Goal: Transaction & Acquisition: Purchase product/service

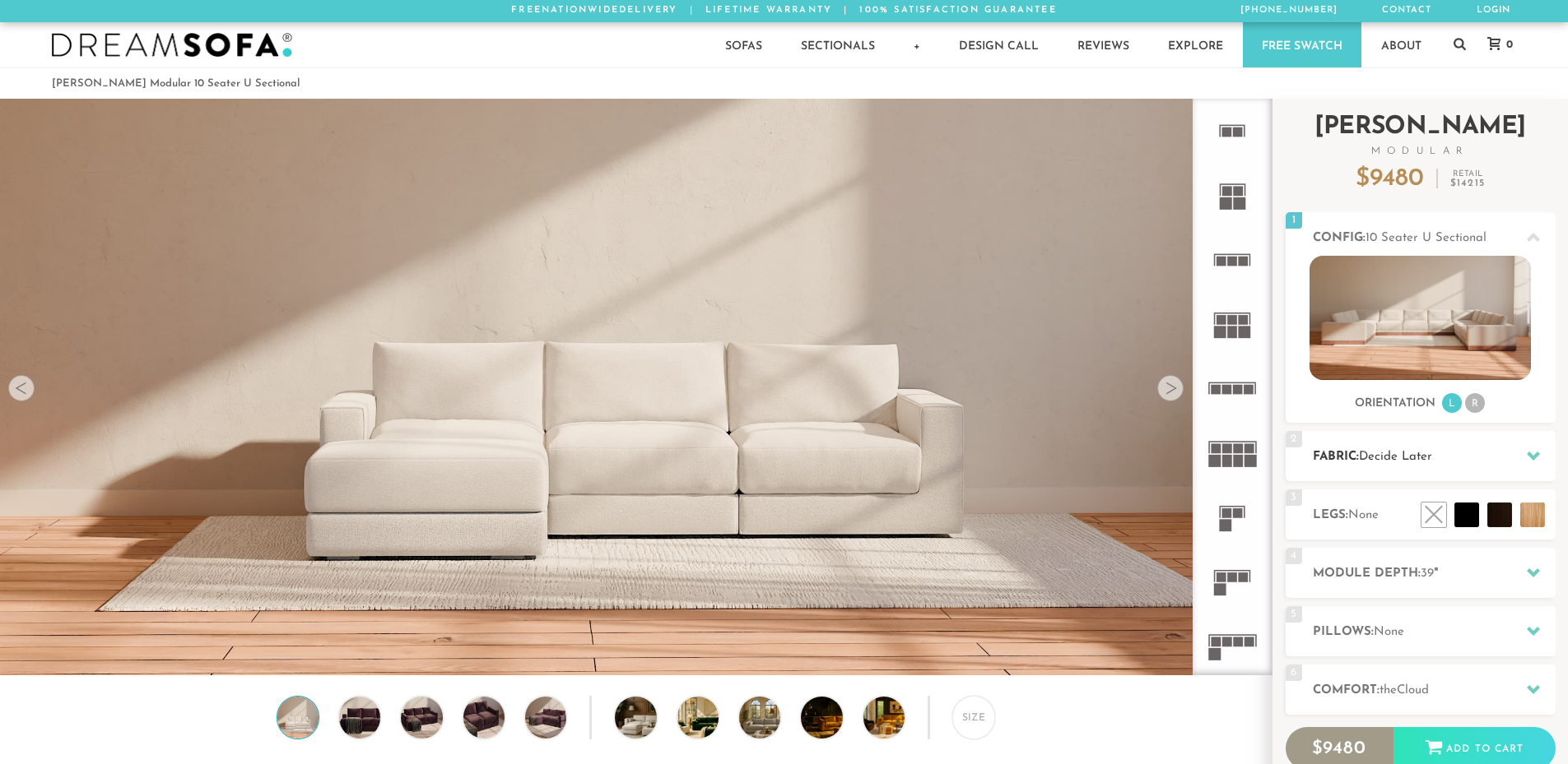
click at [1452, 453] on h2 "Fabric: Decide Later" at bounding box center [1433, 457] width 242 height 19
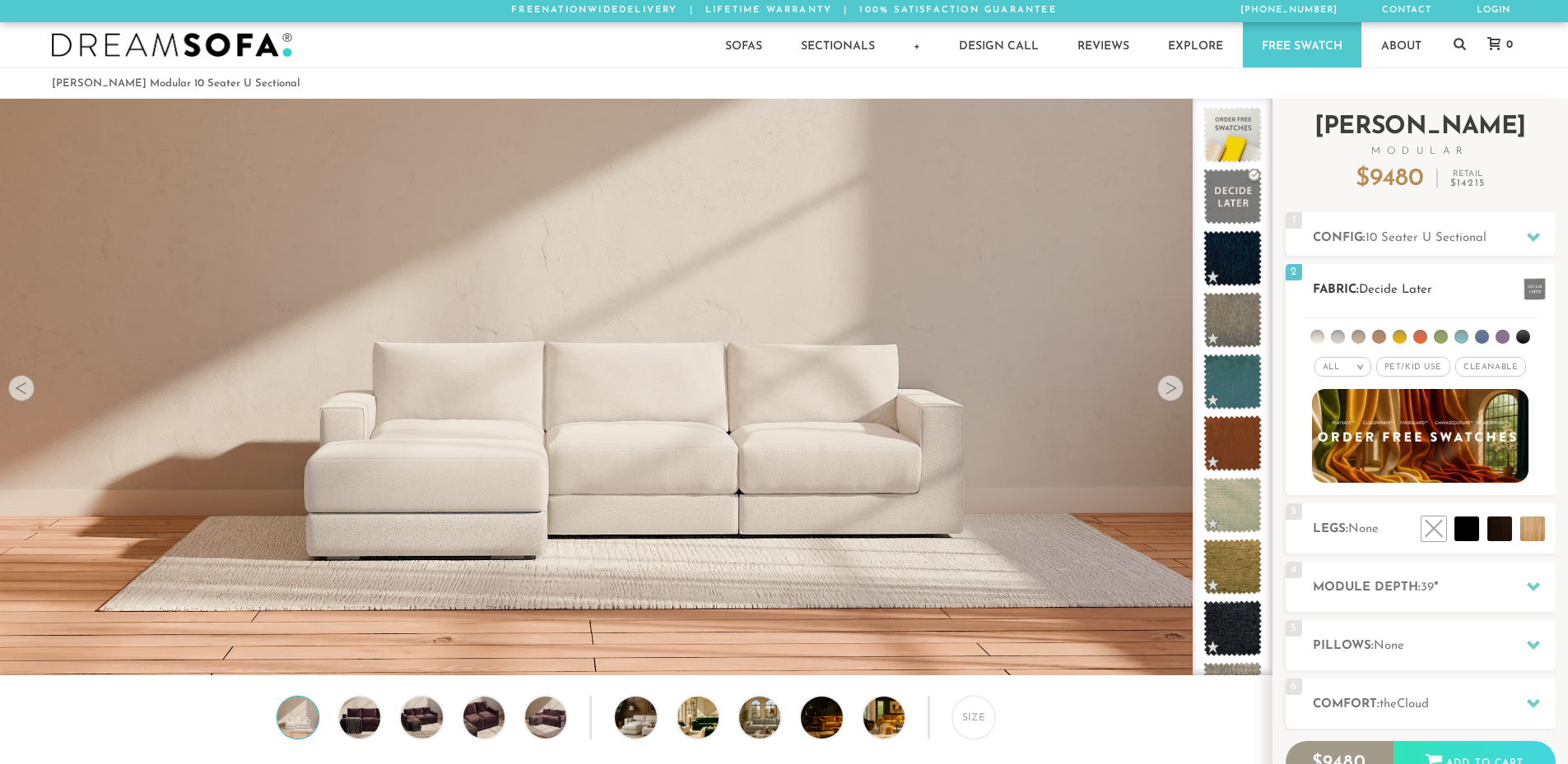
scroll to position [19262, 1555]
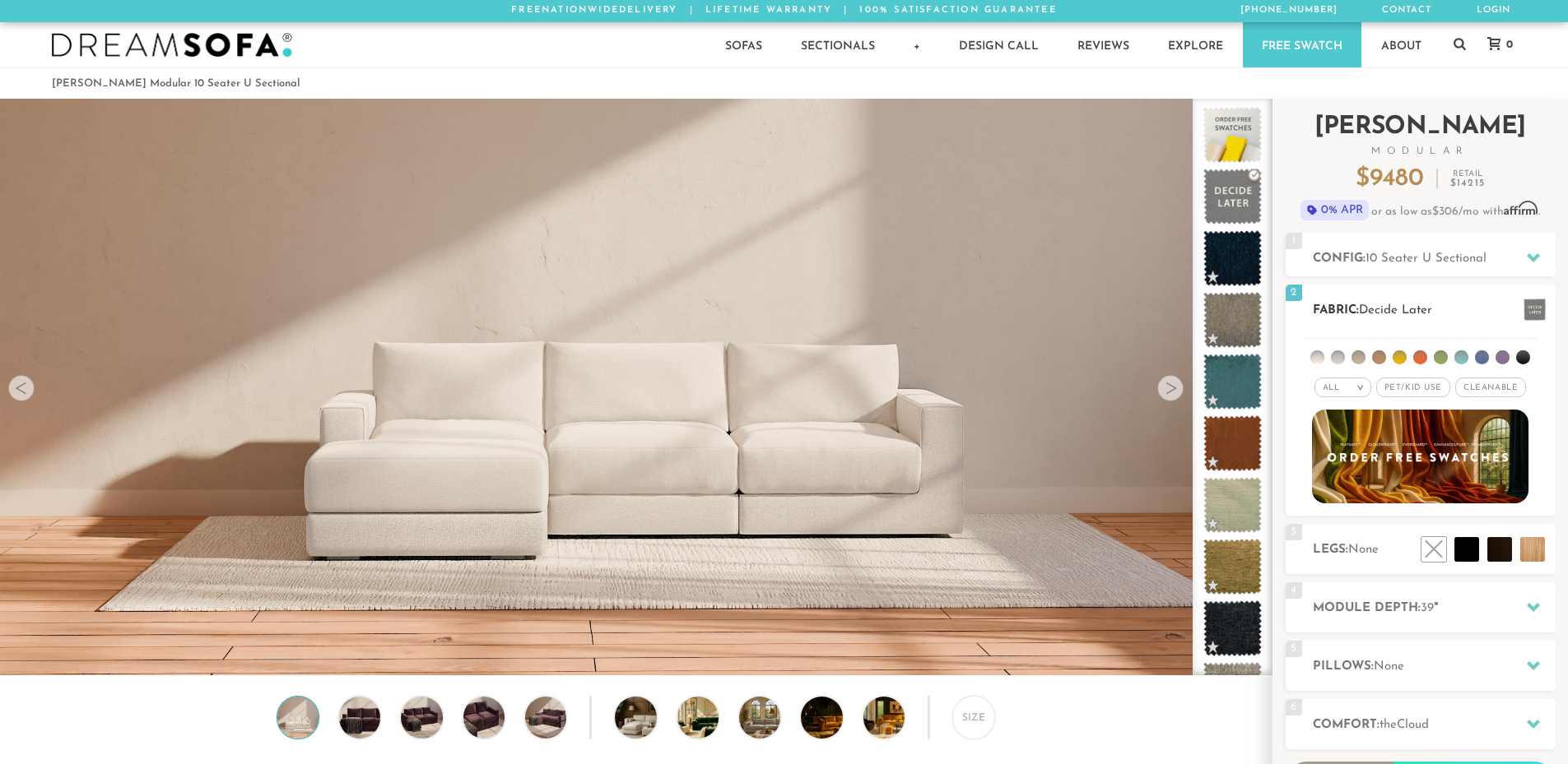
click at [1482, 356] on li at bounding box center [1482, 357] width 14 height 14
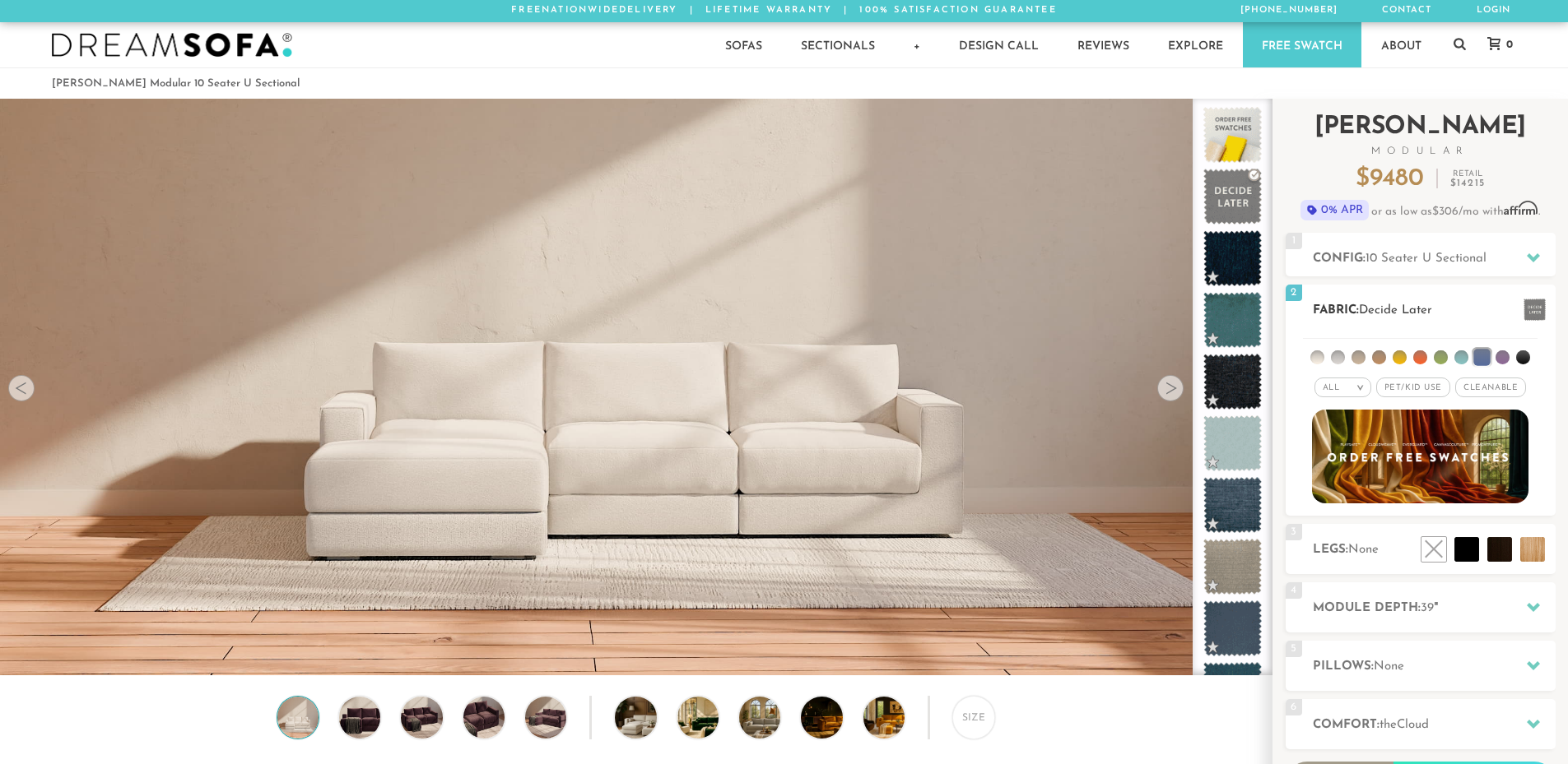
click at [1416, 361] on li at bounding box center [1420, 357] width 14 height 14
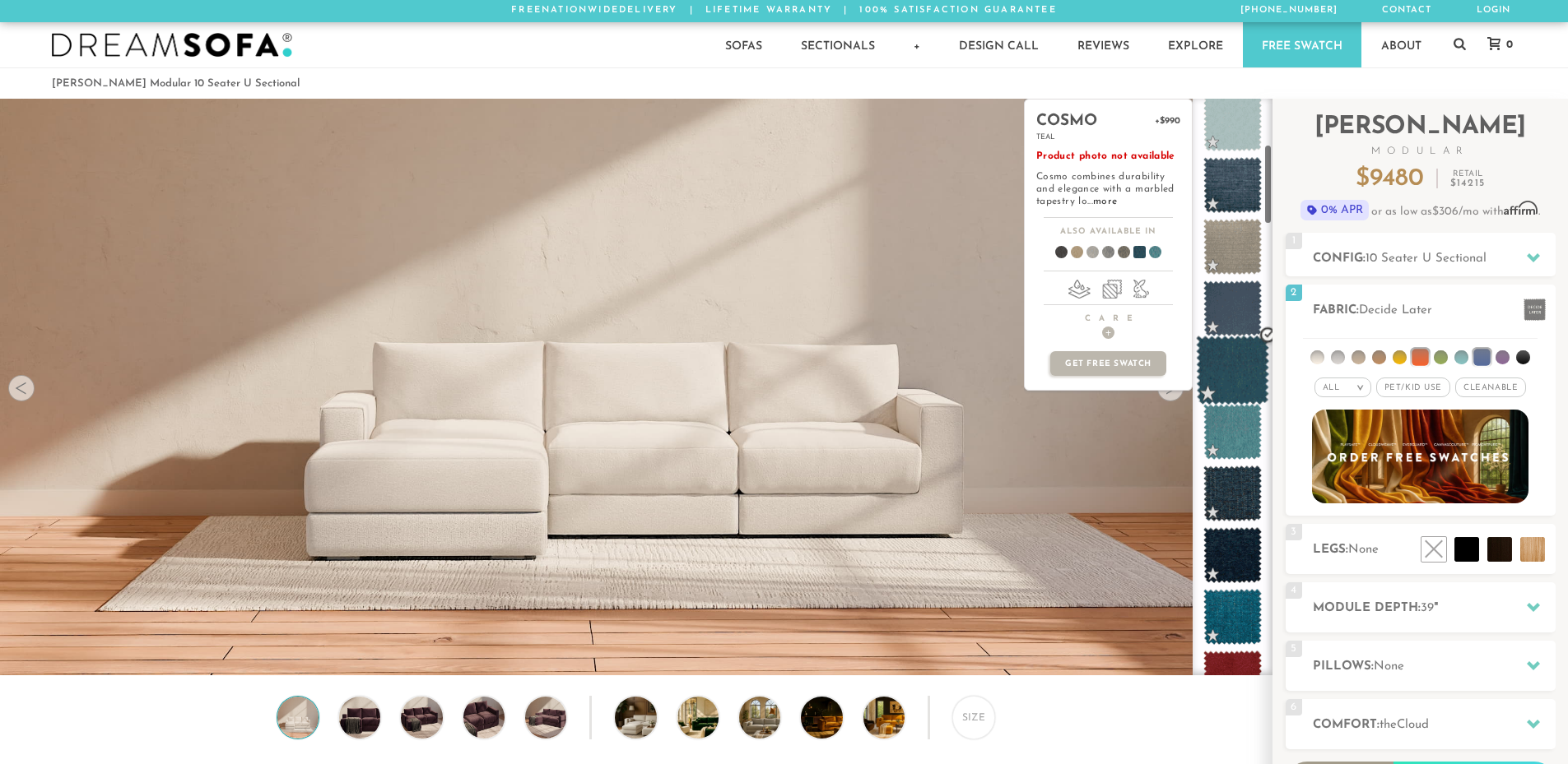
scroll to position [331, 0]
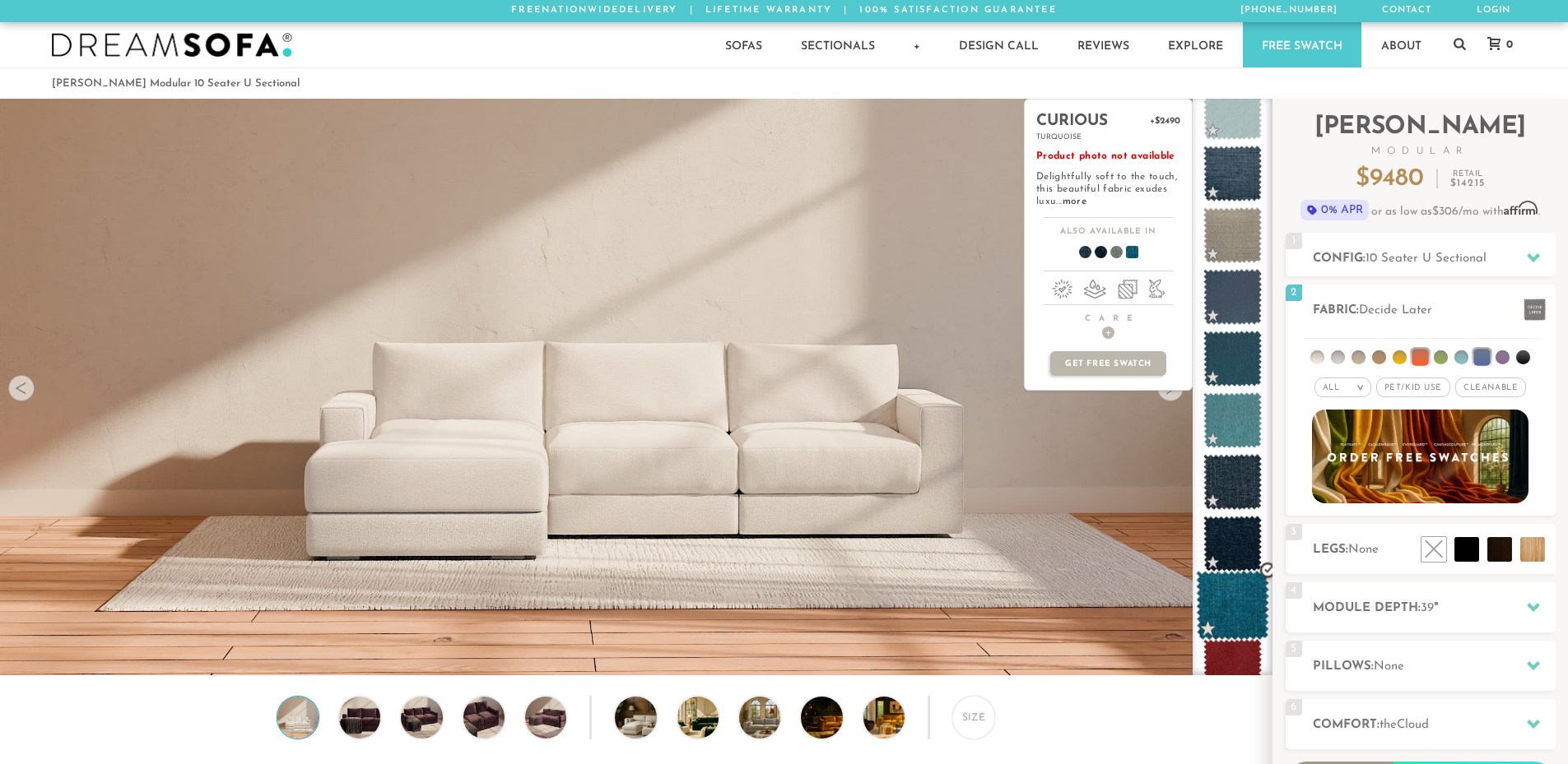
click at [1221, 603] on span at bounding box center [1232, 605] width 73 height 70
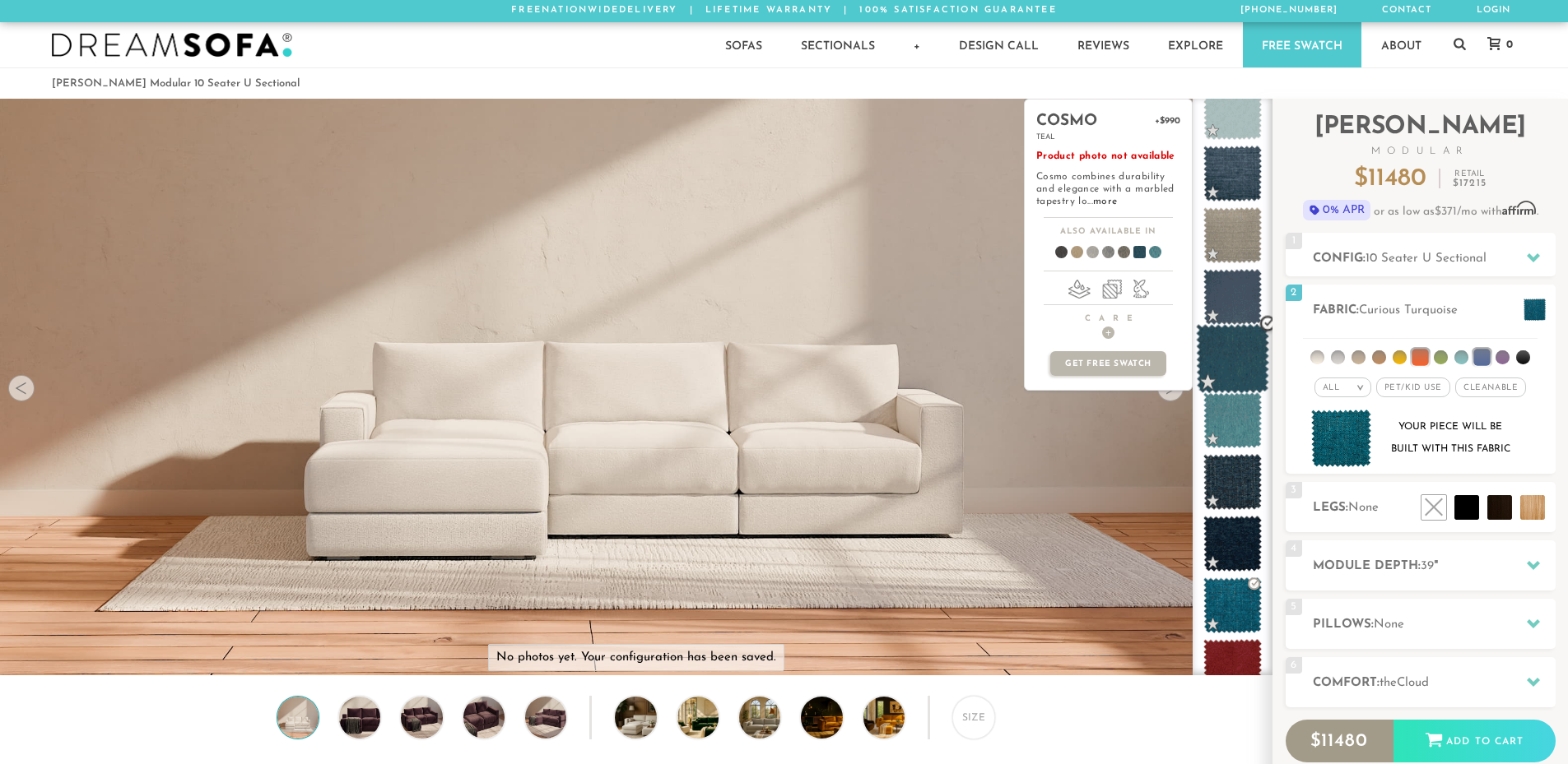
click at [1225, 356] on span at bounding box center [1232, 358] width 73 height 70
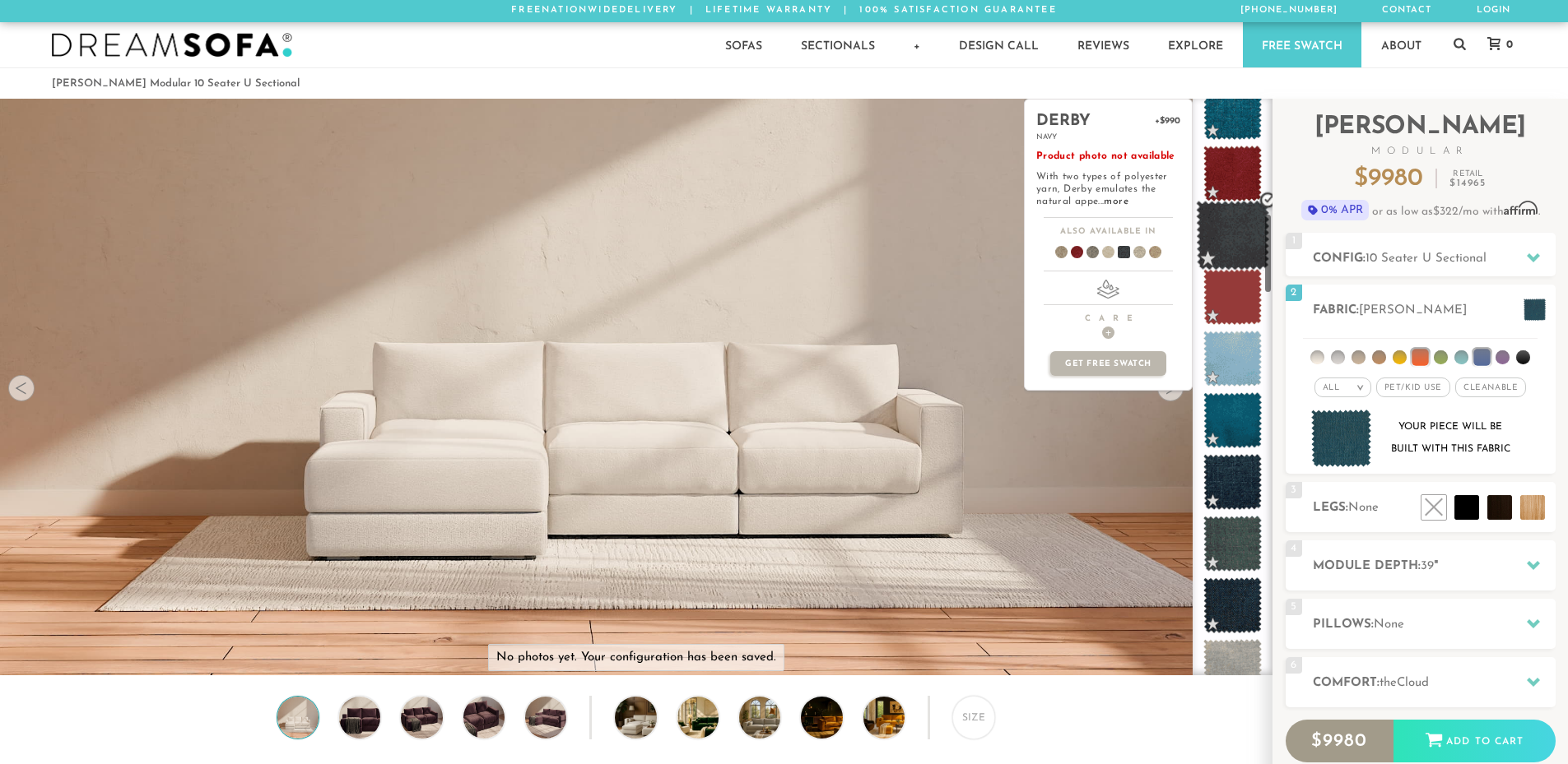
scroll to position [823, 0]
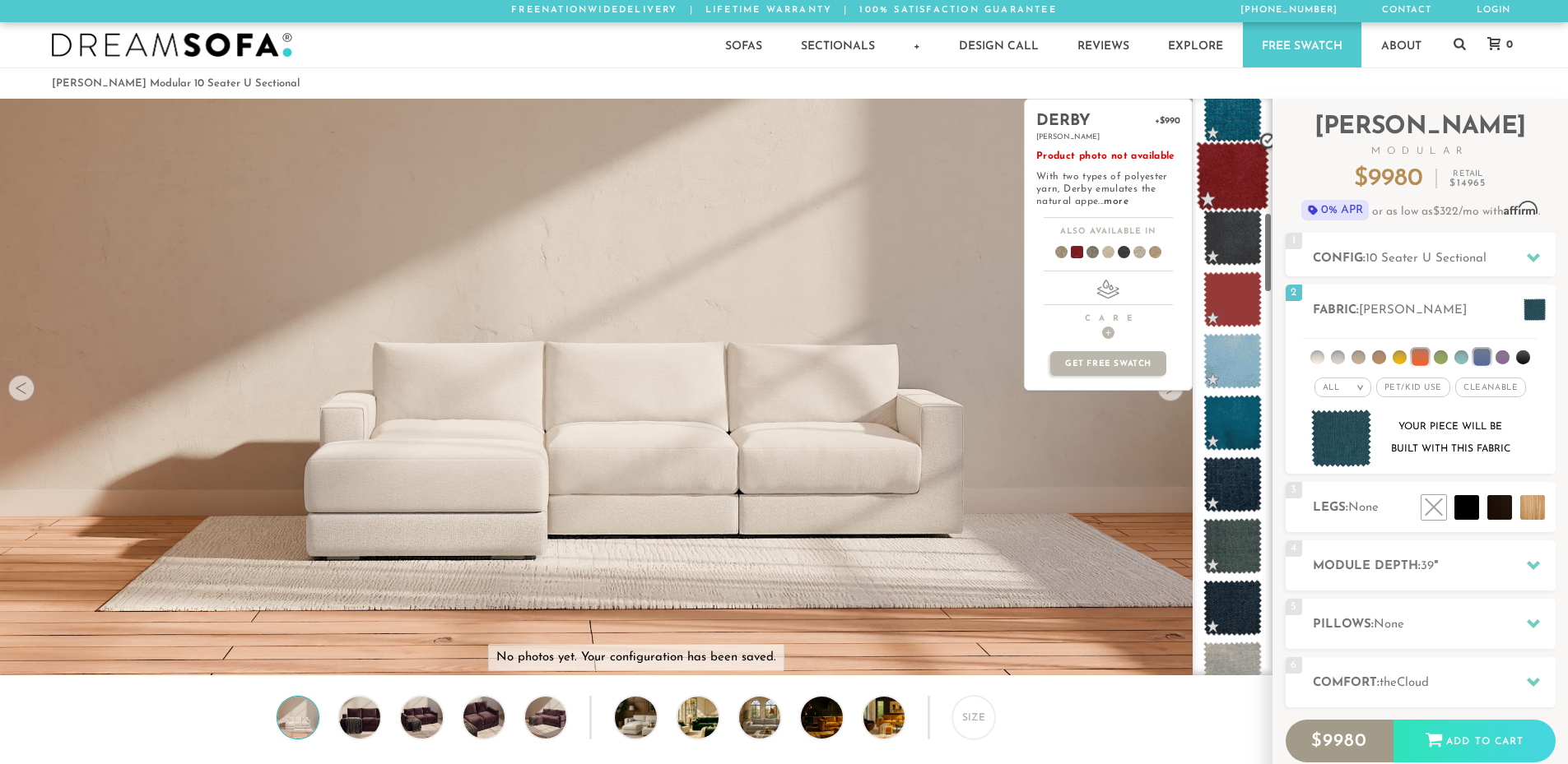
click at [1231, 185] on span at bounding box center [1232, 176] width 73 height 70
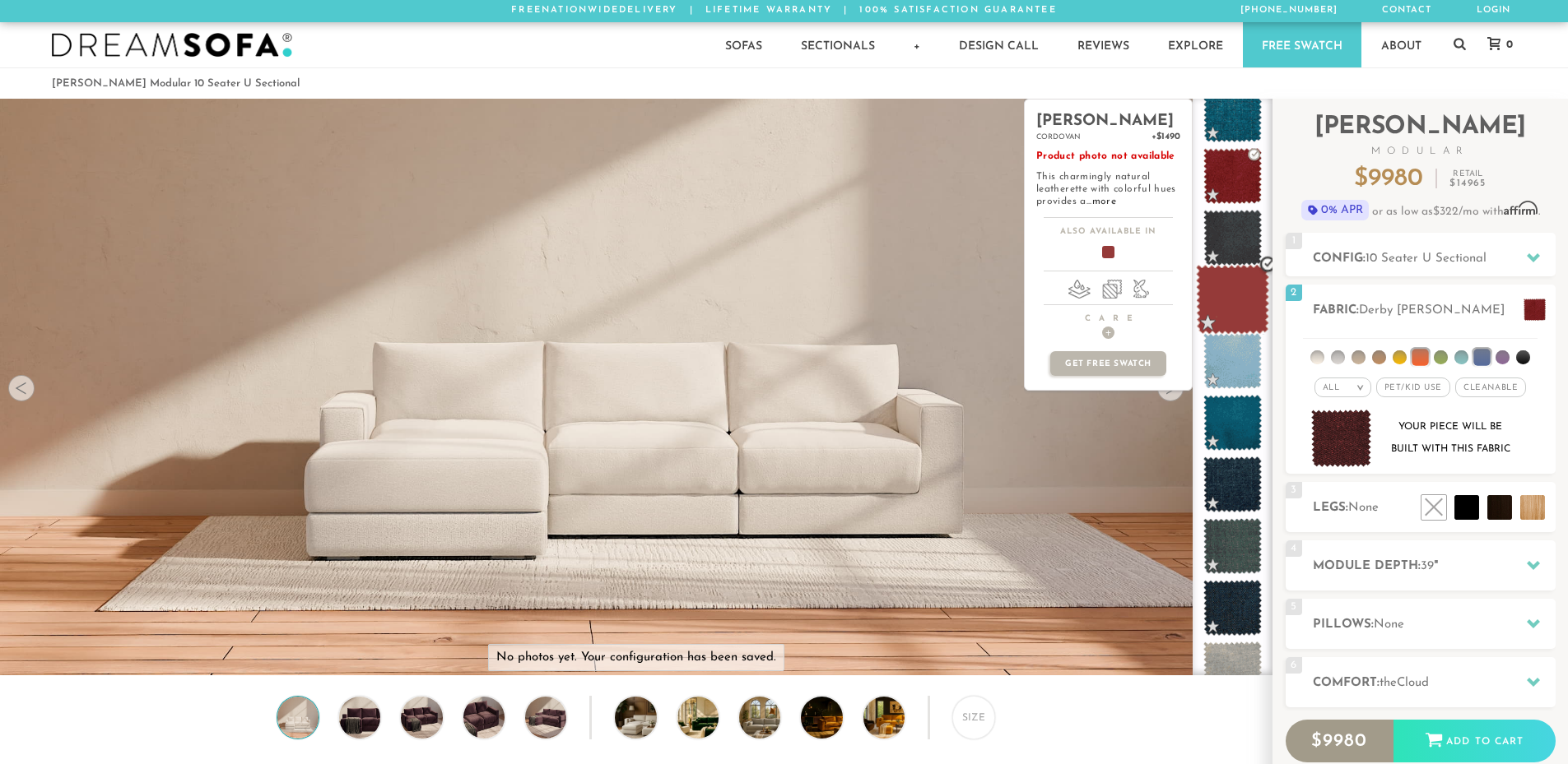
click at [1240, 303] on span at bounding box center [1232, 299] width 73 height 70
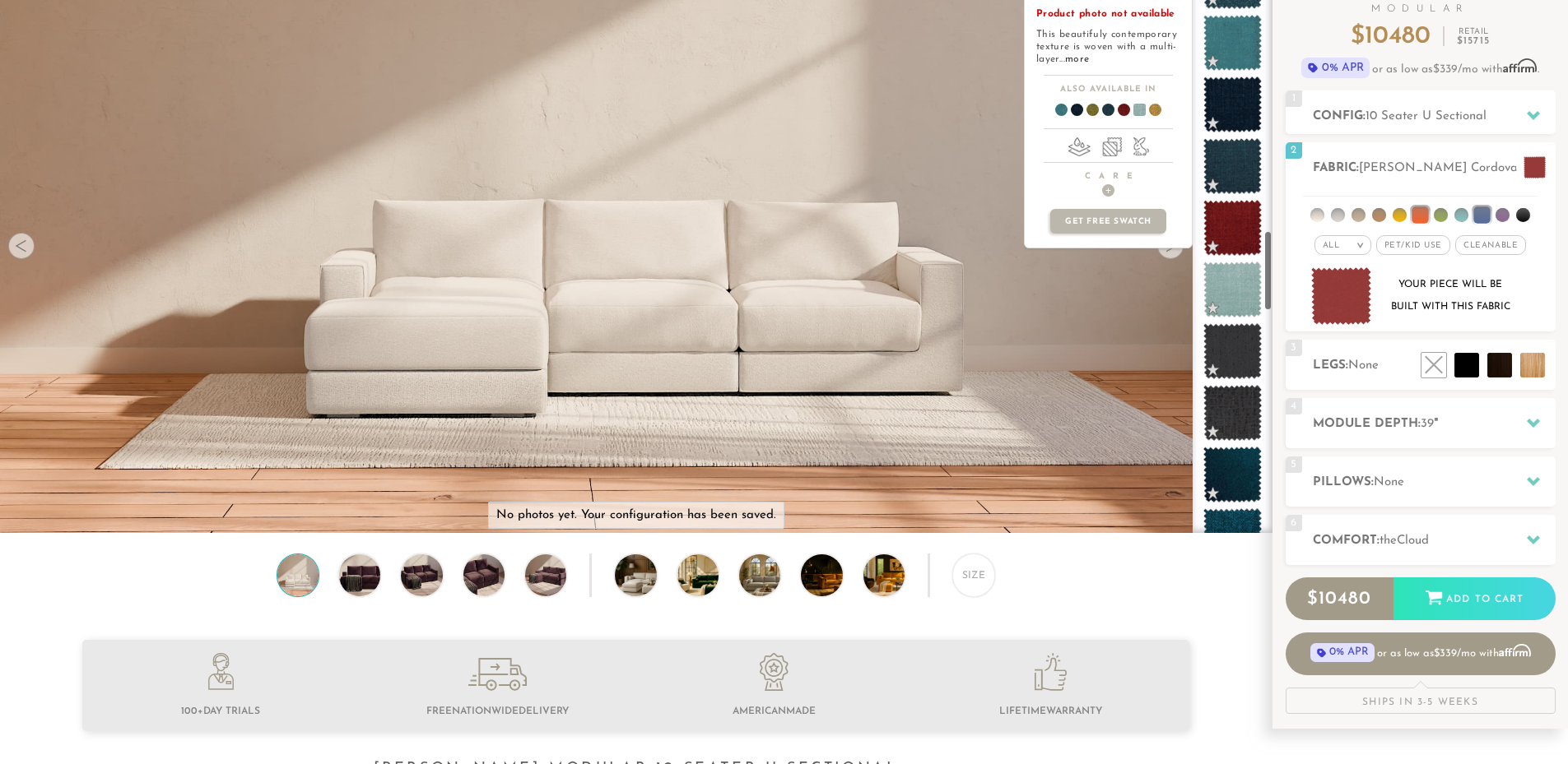
scroll to position [1983, 0]
click at [1232, 214] on span at bounding box center [1232, 230] width 73 height 70
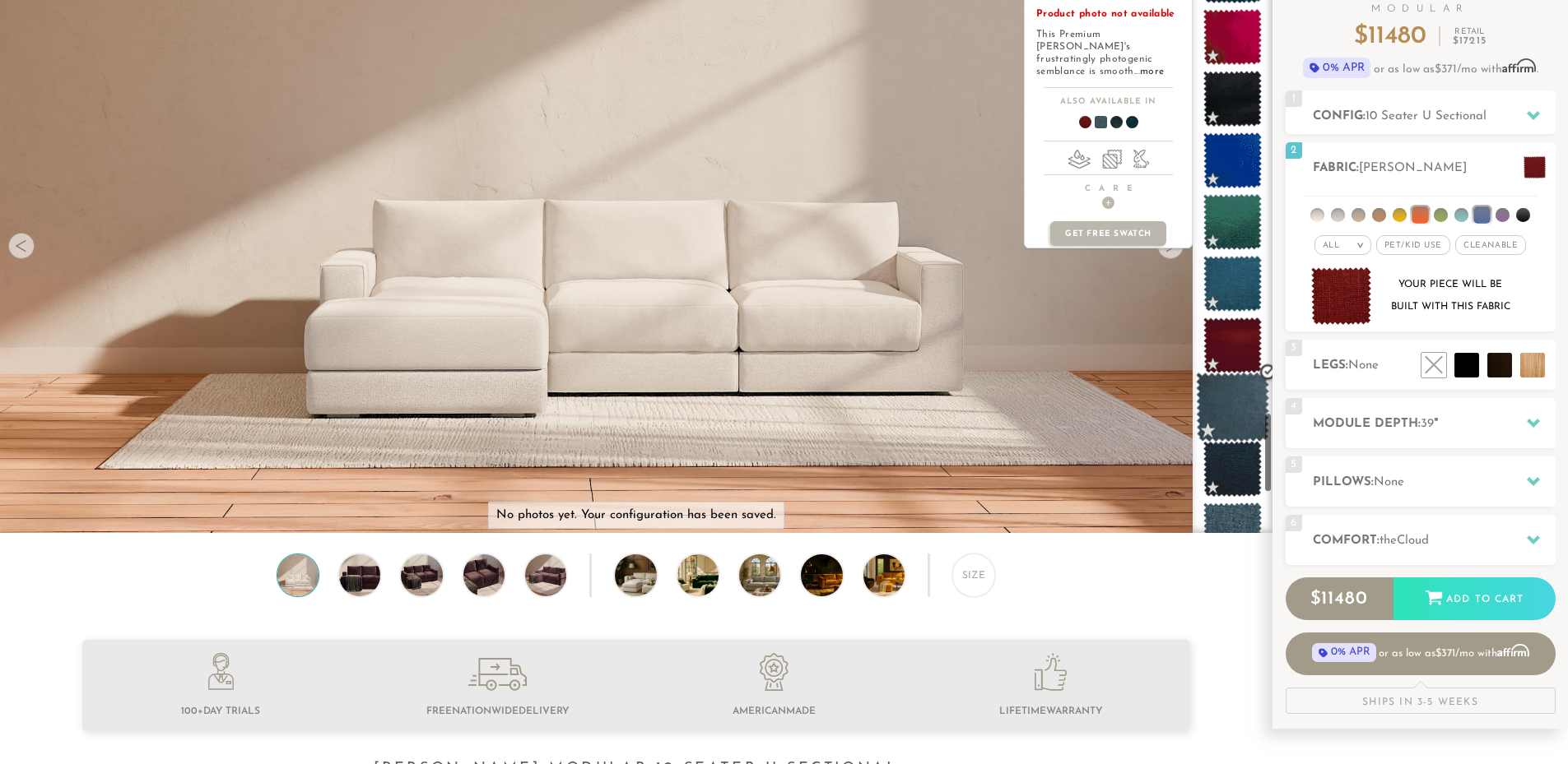
scroll to position [3287, 0]
click at [1225, 356] on span at bounding box center [1232, 346] width 73 height 70
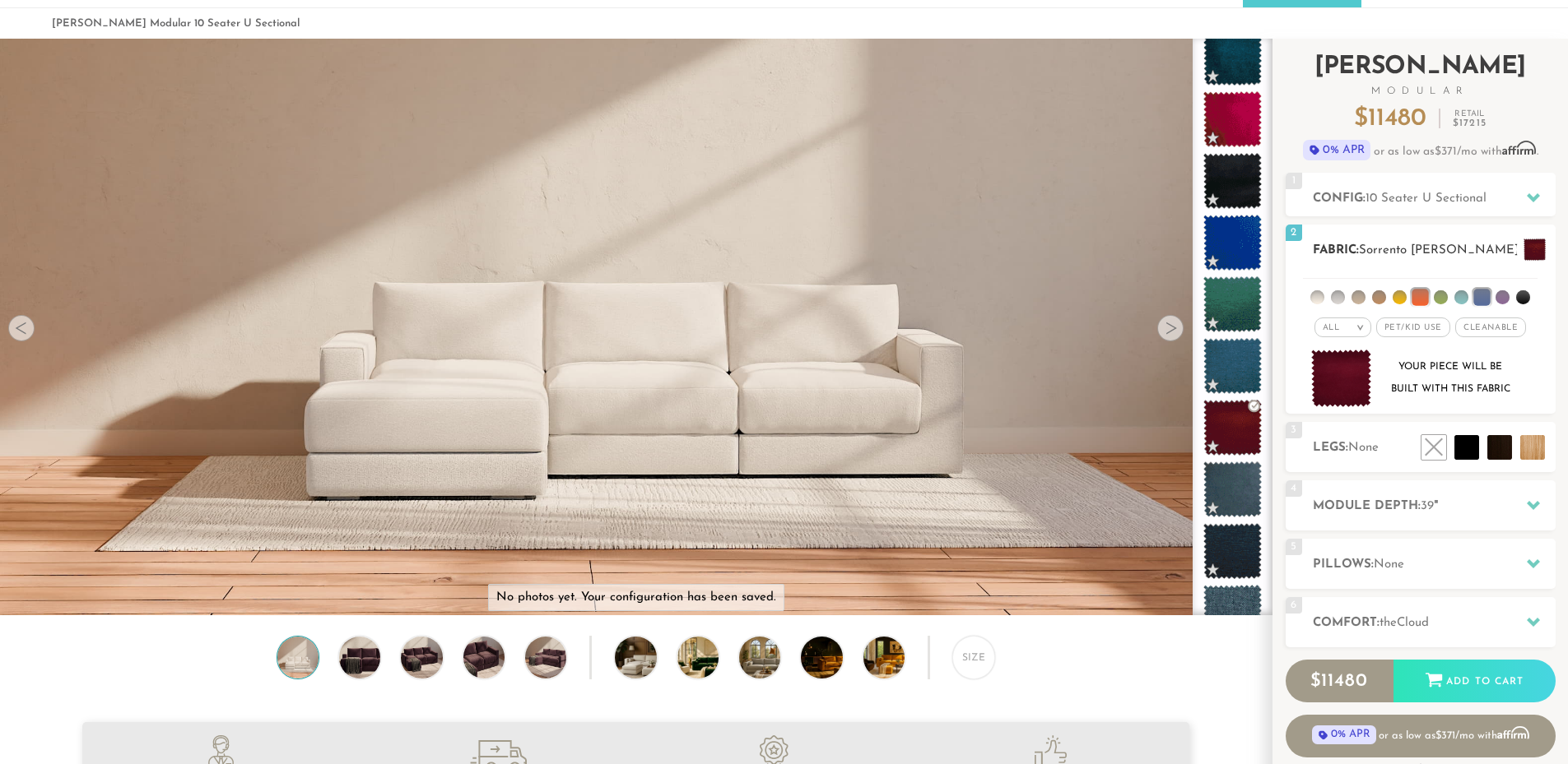
scroll to position [0, 0]
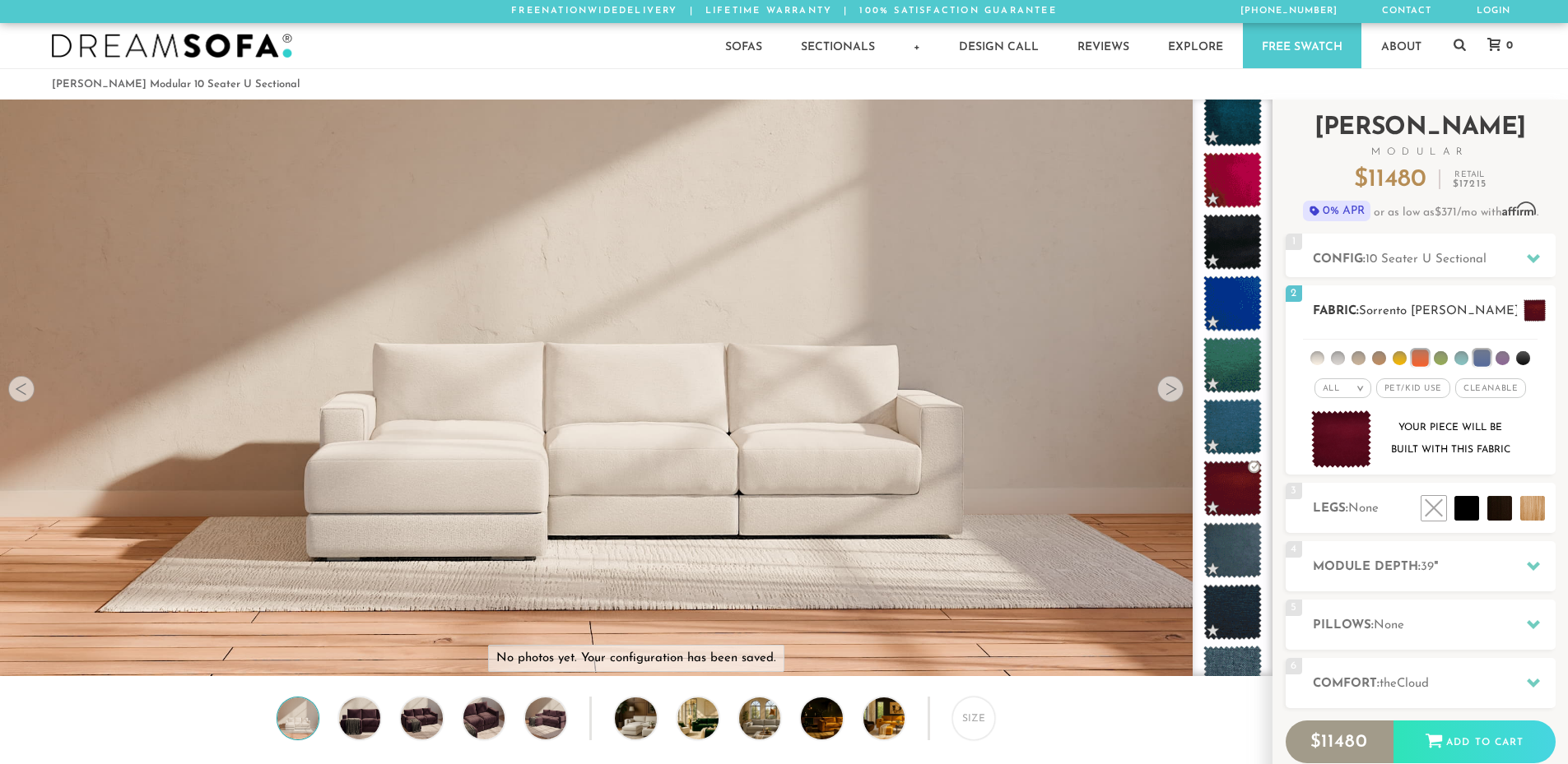
click at [1417, 393] on span "Pet/Kid Use x" at bounding box center [1413, 388] width 74 height 20
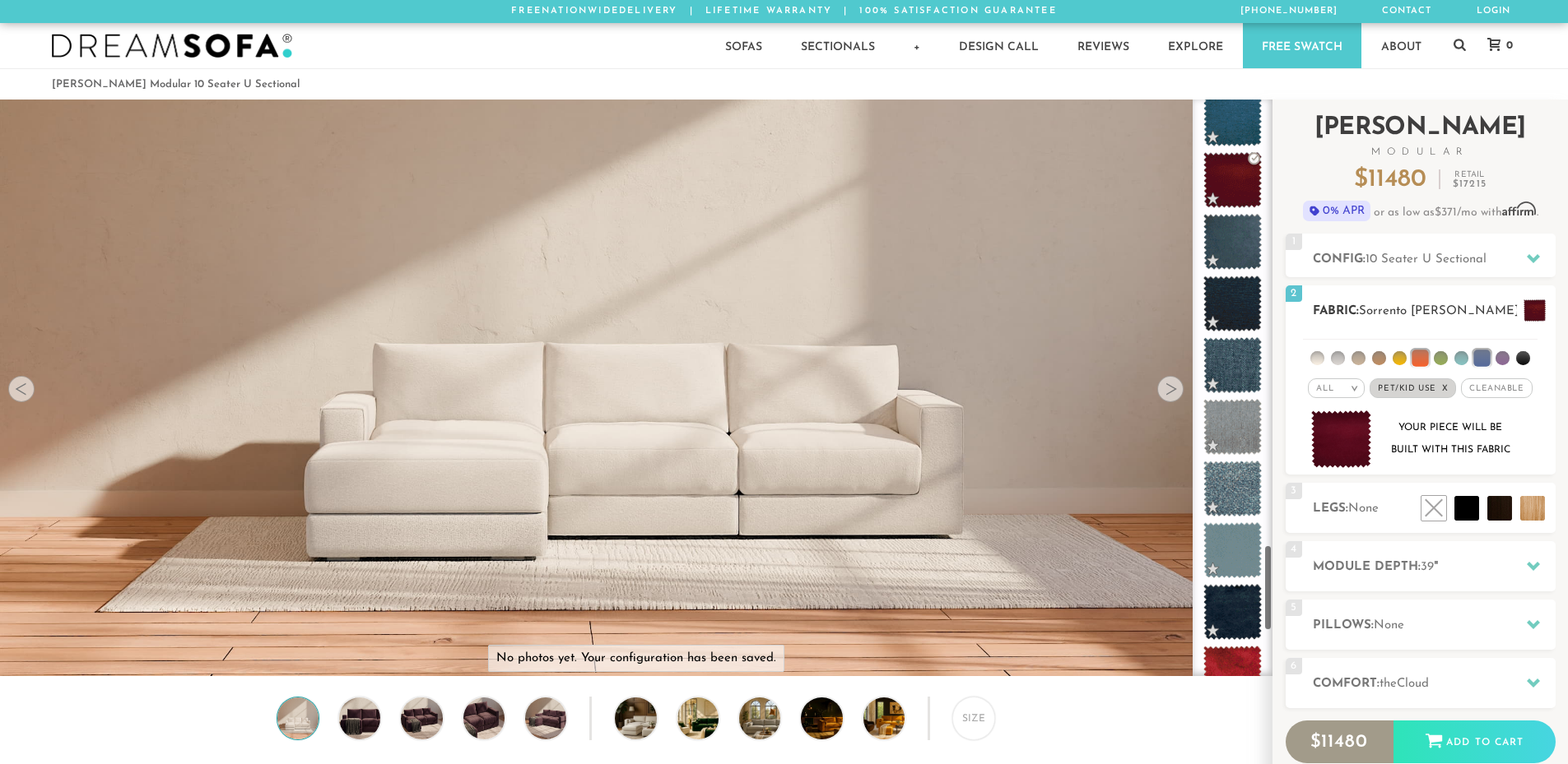
scroll to position [2979, 0]
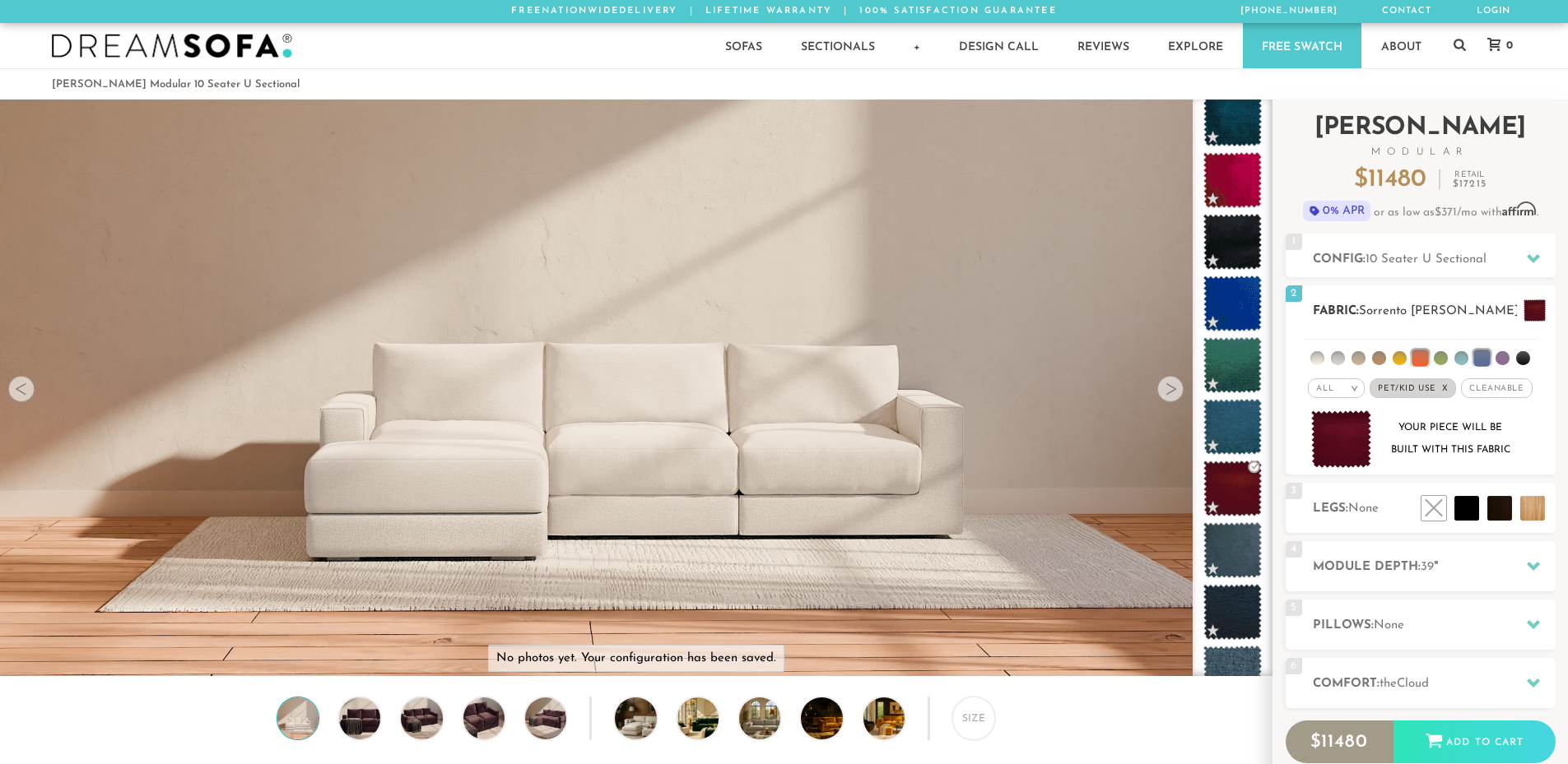
click at [1496, 391] on span "Cleanable x" at bounding box center [1496, 388] width 70 height 20
click at [1352, 387] on em ">" at bounding box center [1348, 388] width 13 height 8
click at [1561, 383] on div "Introducing [PERSON_NAME] Modular $ 11480 Retail $ 17215 $ 11480 Retail $ 17215…" at bounding box center [1420, 478] width 295 height 757
click at [1348, 391] on em ">" at bounding box center [1348, 388] width 13 height 8
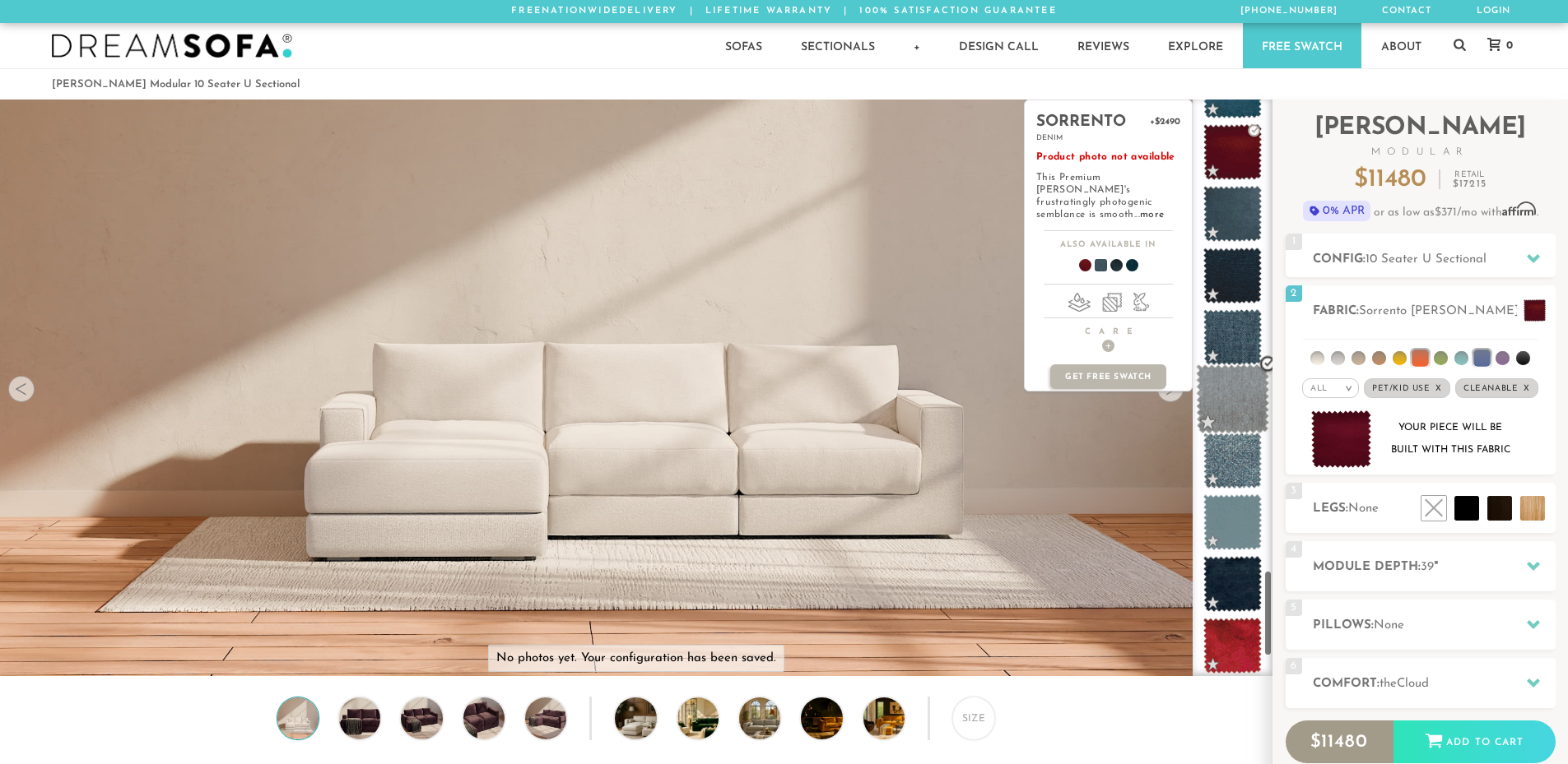
scroll to position [3315, 0]
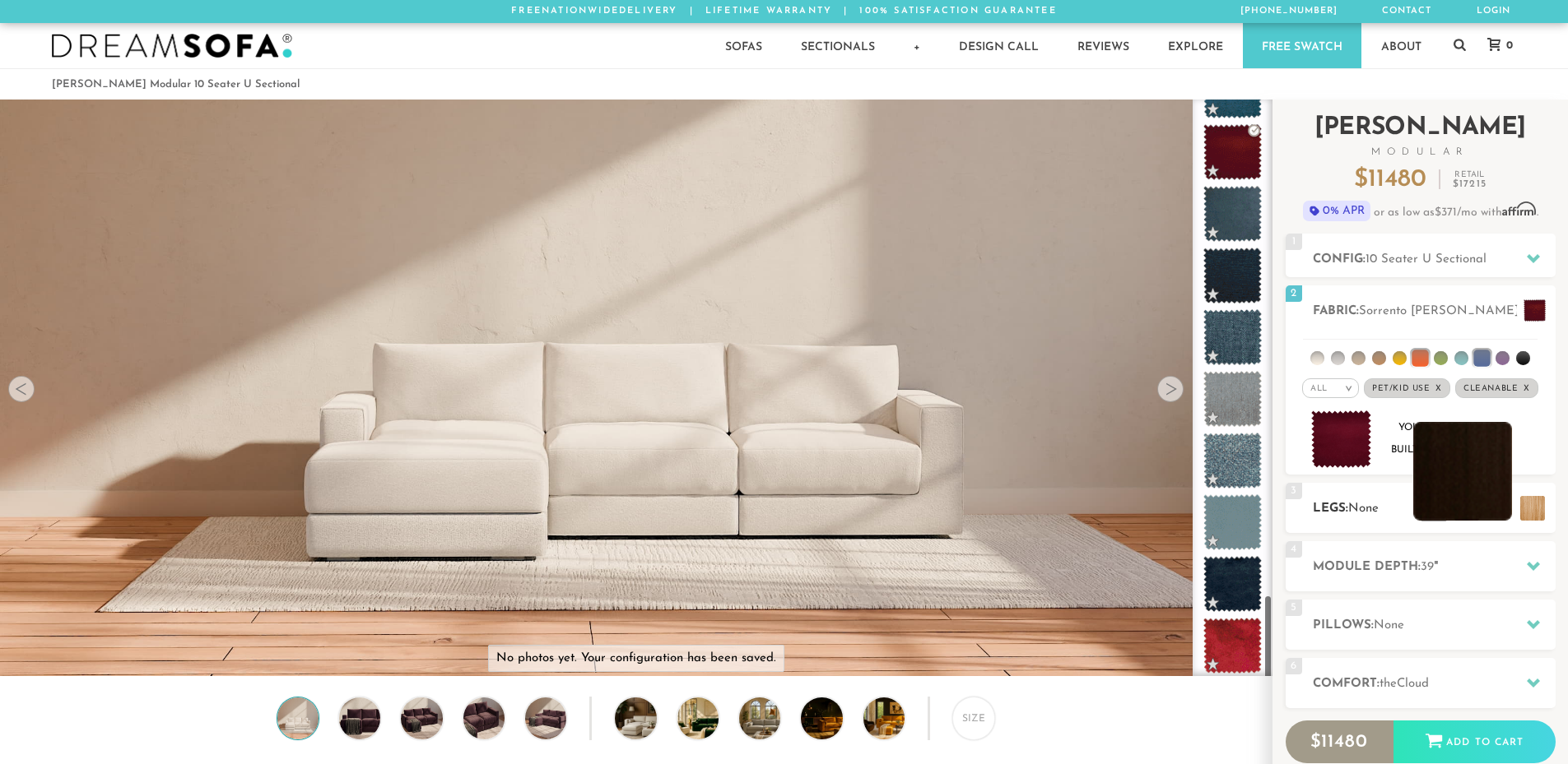
click at [1503, 508] on li at bounding box center [1462, 471] width 99 height 99
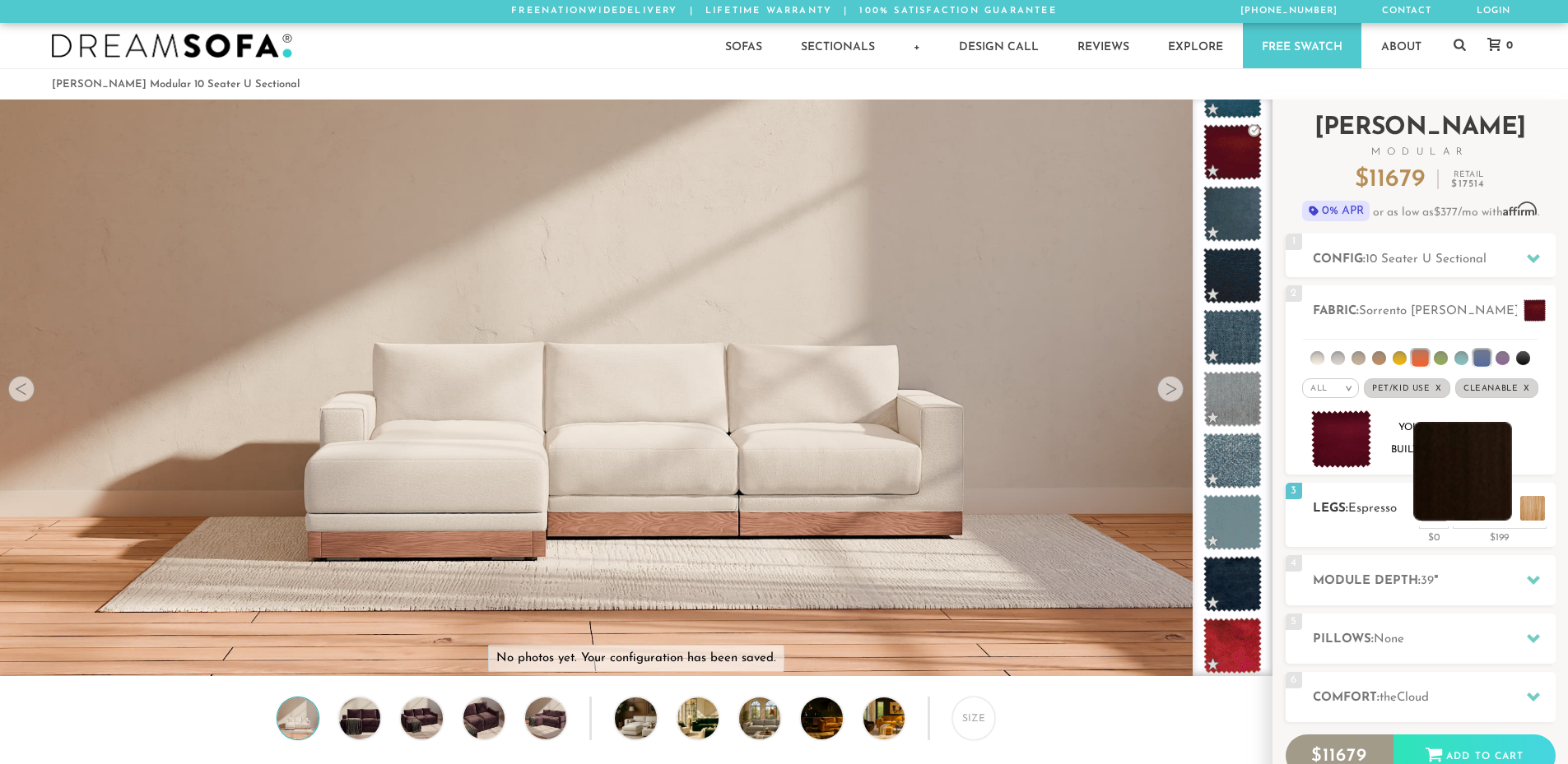
click at [1480, 488] on li at bounding box center [1462, 471] width 99 height 99
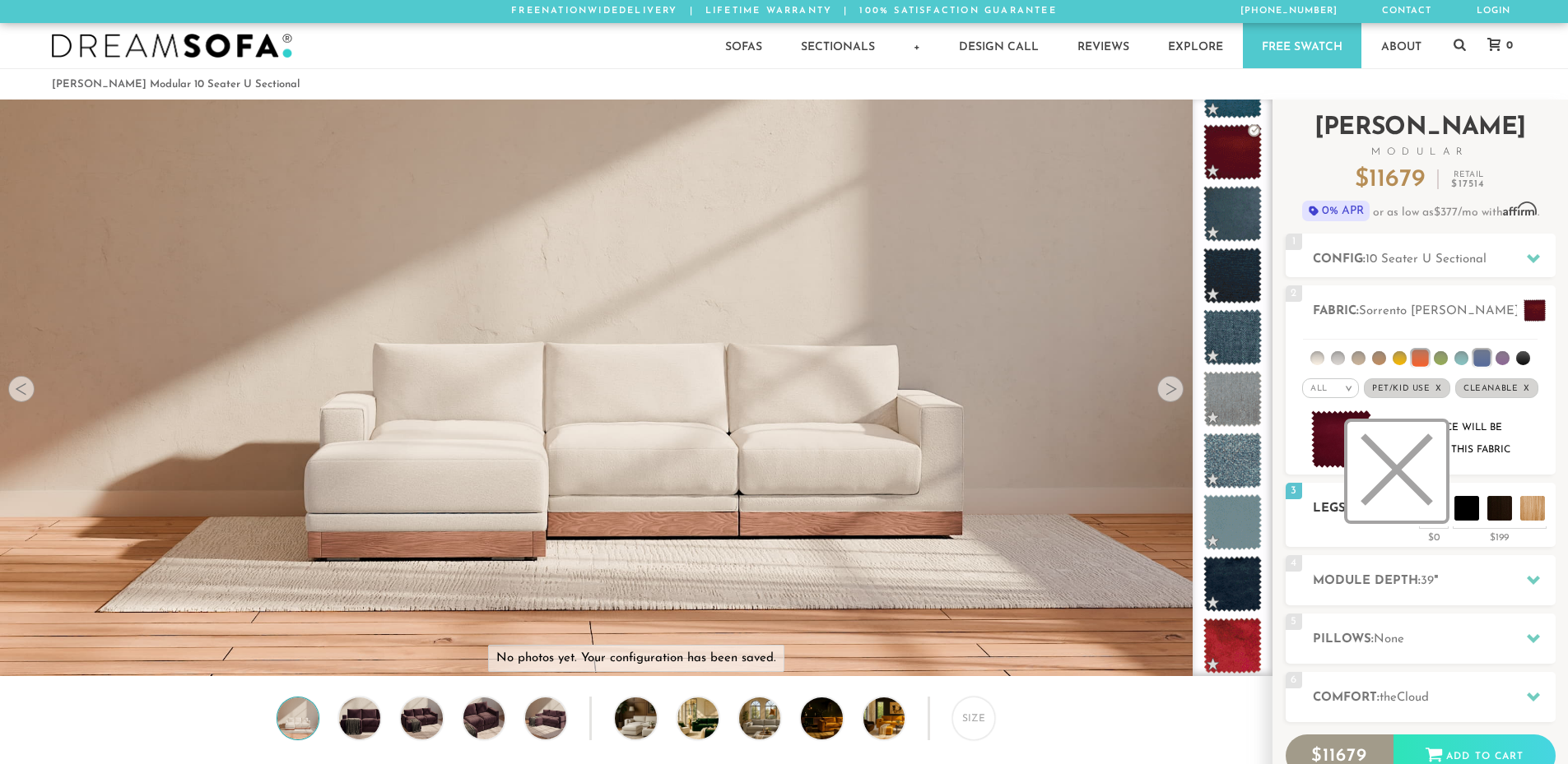
click at [1427, 517] on li at bounding box center [1397, 471] width 99 height 99
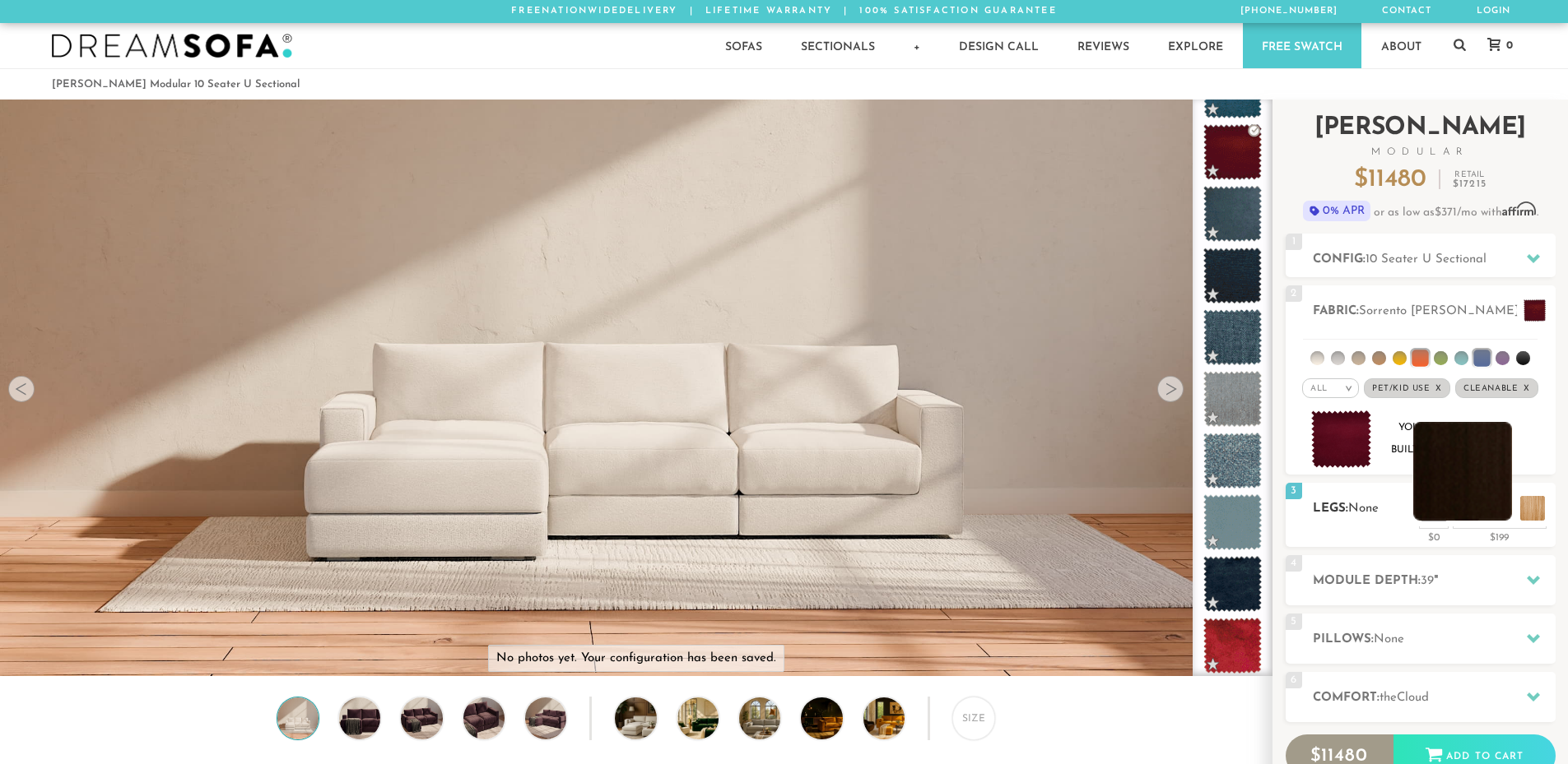
click at [1502, 516] on li at bounding box center [1462, 471] width 99 height 99
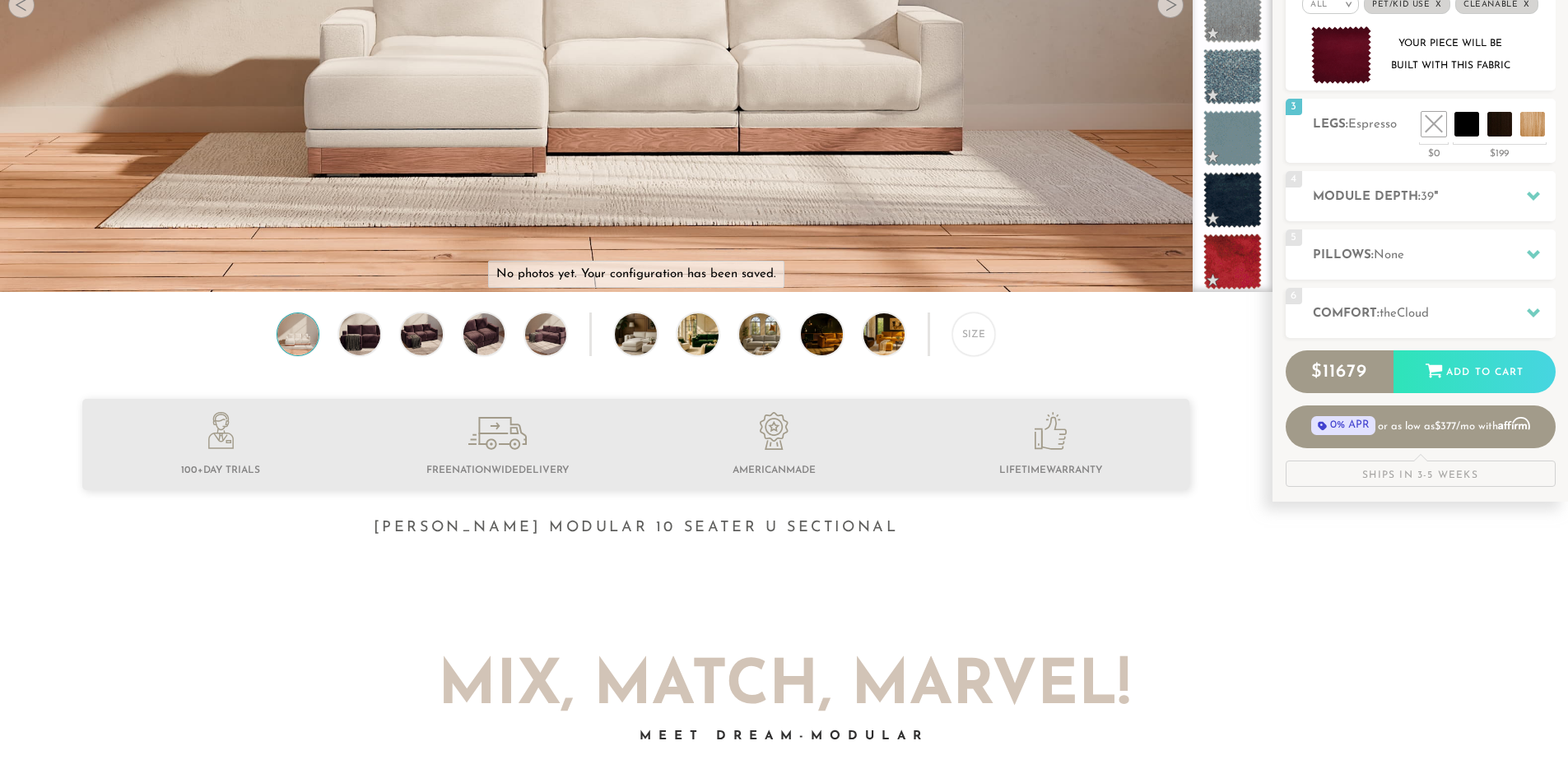
scroll to position [383, 0]
click at [997, 351] on div "Size" at bounding box center [635, 339] width 1271 height 51
click at [985, 347] on div "Size" at bounding box center [973, 335] width 43 height 43
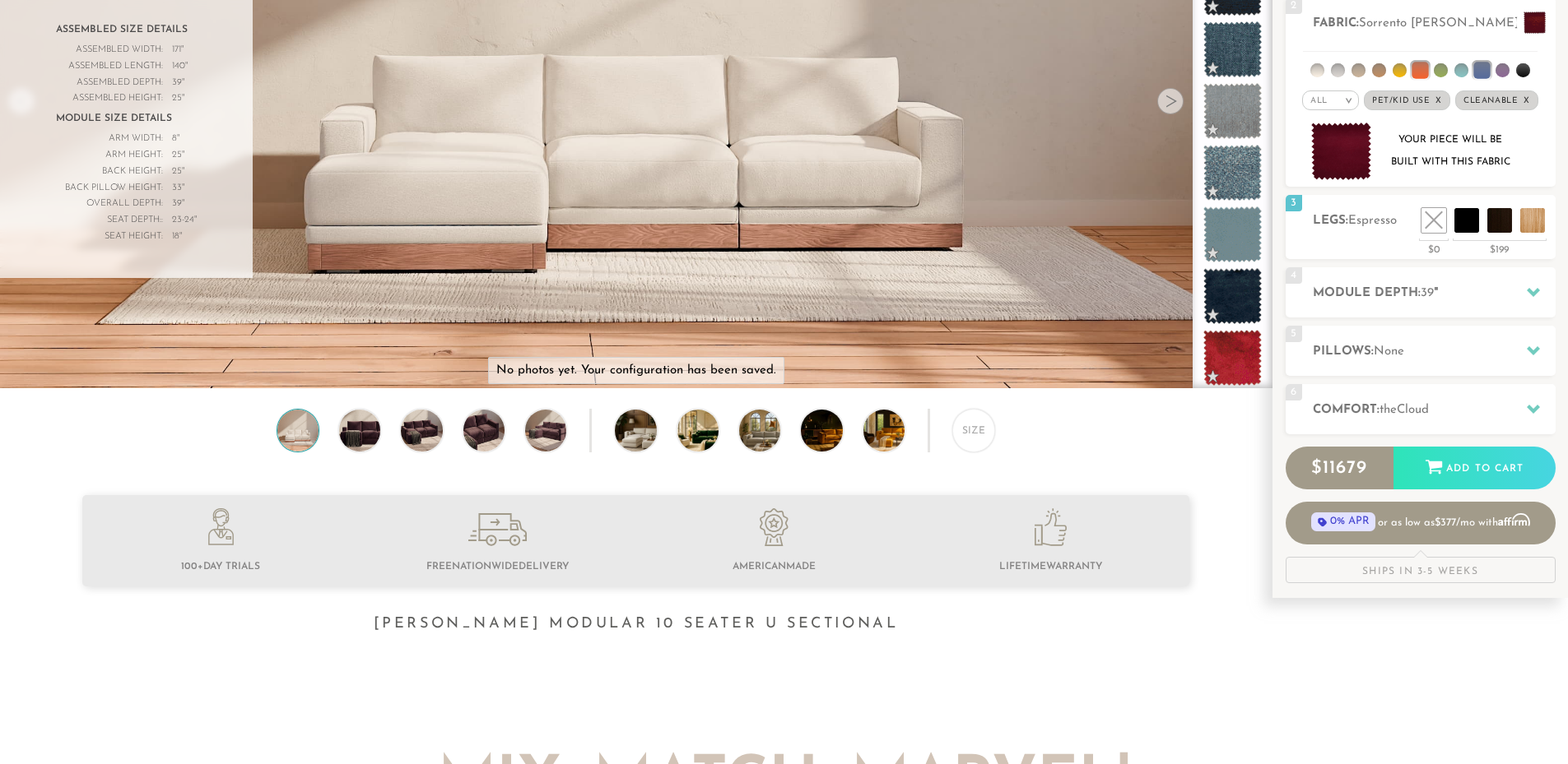
scroll to position [0, 0]
